Goal: Information Seeking & Learning: Find specific page/section

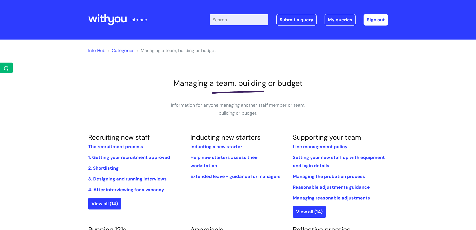
click at [230, 22] on input "Enter your search term here..." at bounding box center [239, 19] width 59 height 11
type input "useful forms"
click button "Search" at bounding box center [0, 0] width 0 height 0
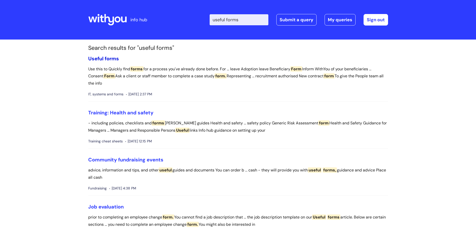
click at [99, 59] on span "Useful" at bounding box center [95, 58] width 15 height 7
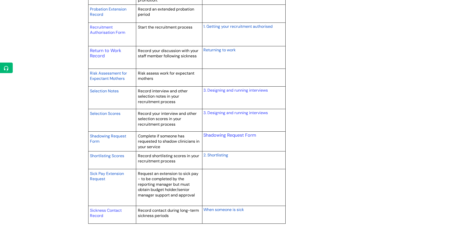
scroll to position [698, 0]
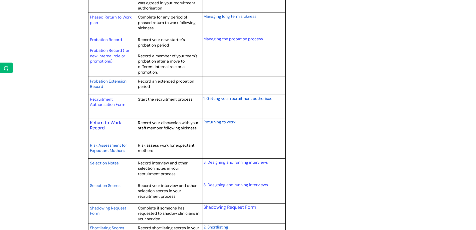
click at [114, 122] on link "Return to Work Record" at bounding box center [105, 126] width 31 height 12
